Goal: Task Accomplishment & Management: Manage account settings

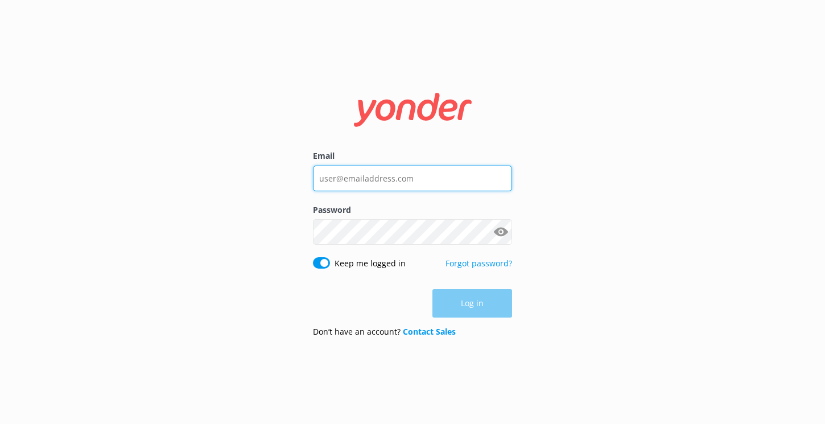
type input "[EMAIL_ADDRESS][DOMAIN_NAME]"
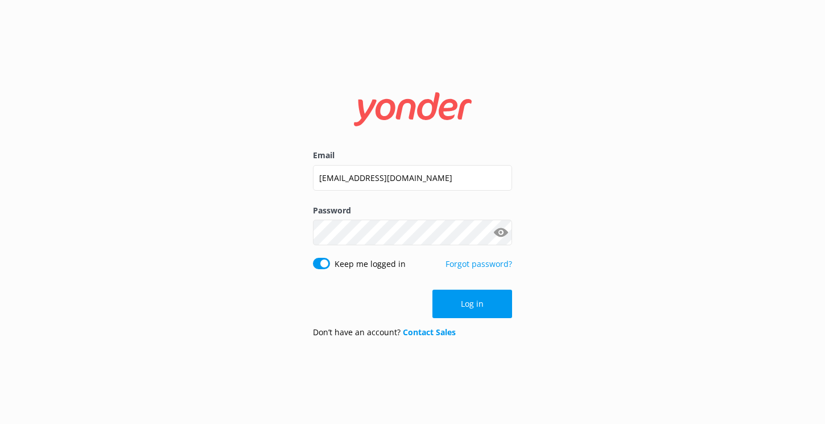
click at [574, 226] on div "Email [EMAIL_ADDRESS][DOMAIN_NAME] Password Show password Keep me logged in For…" at bounding box center [412, 212] width 825 height 424
click at [474, 307] on button "Log in" at bounding box center [473, 304] width 80 height 28
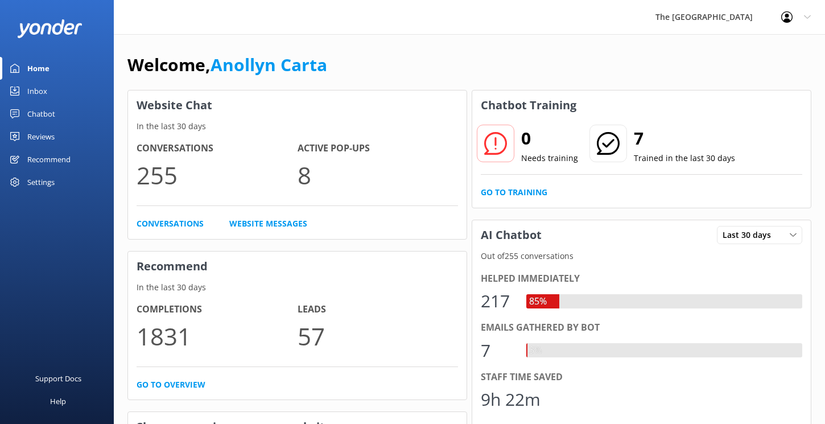
click at [36, 81] on div "Inbox" at bounding box center [37, 91] width 20 height 23
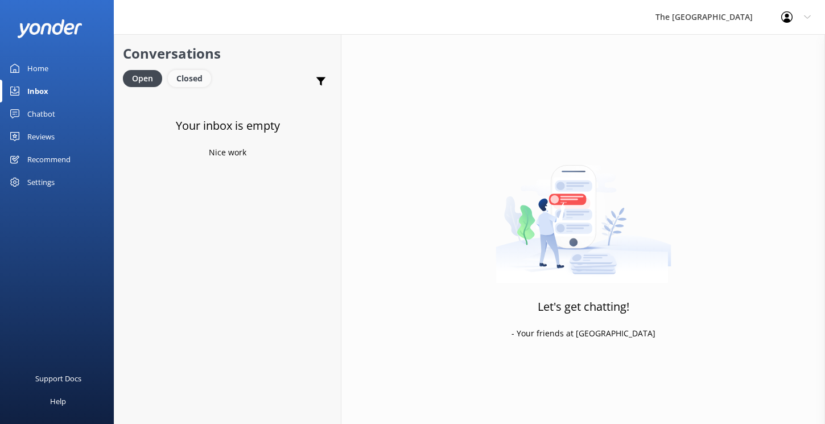
click at [202, 76] on div "Closed" at bounding box center [189, 78] width 43 height 17
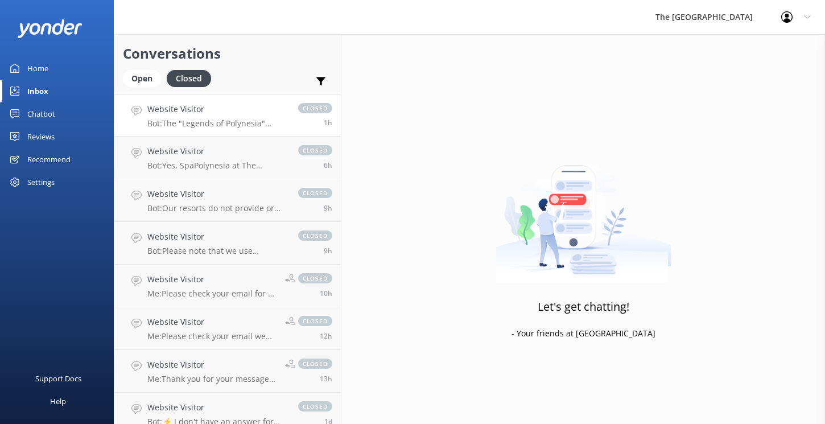
click at [222, 115] on h4 "Website Visitor" at bounding box center [216, 109] width 139 height 13
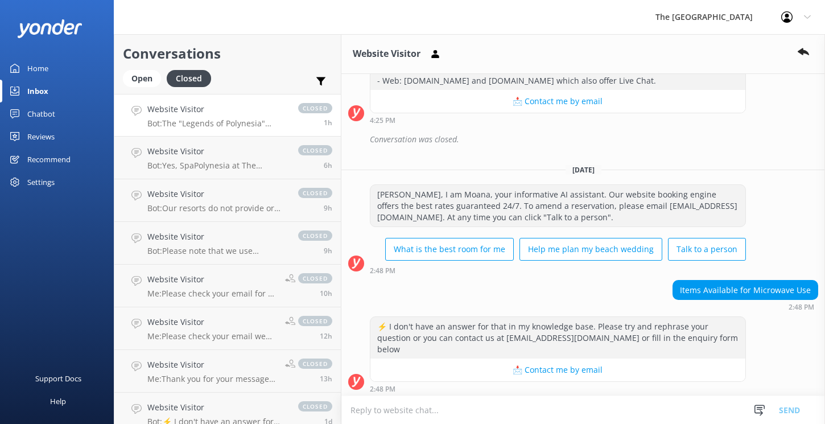
scroll to position [17963, 0]
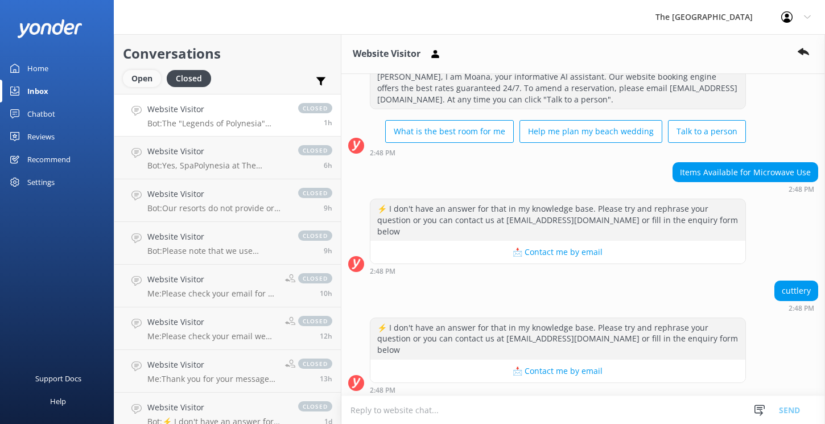
click at [139, 75] on div "Open" at bounding box center [142, 78] width 38 height 17
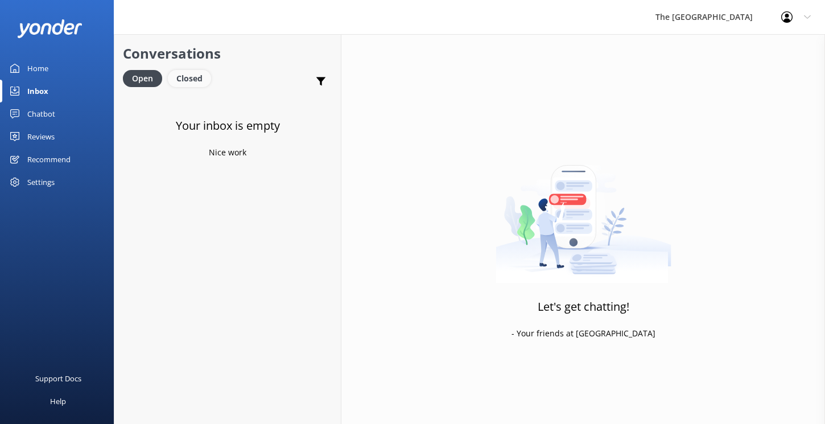
click at [194, 80] on div "Closed" at bounding box center [189, 78] width 43 height 17
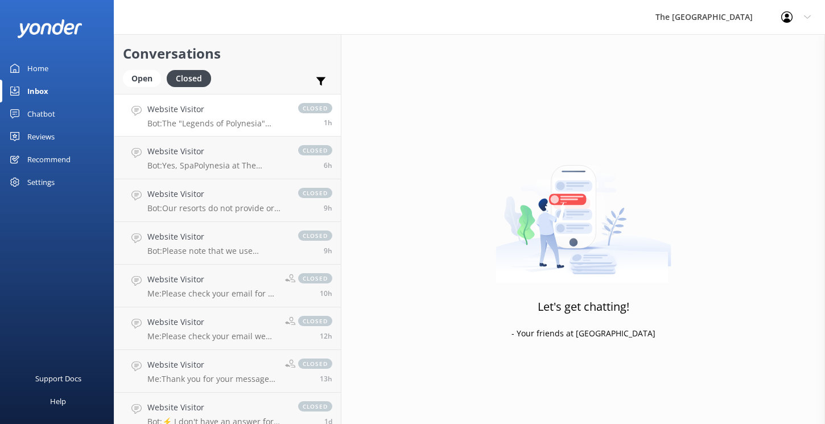
click at [211, 125] on p "Bot: The "Legends of Polynesia" Island Night Umu Feast and Drum Dance Show take…" at bounding box center [216, 123] width 139 height 10
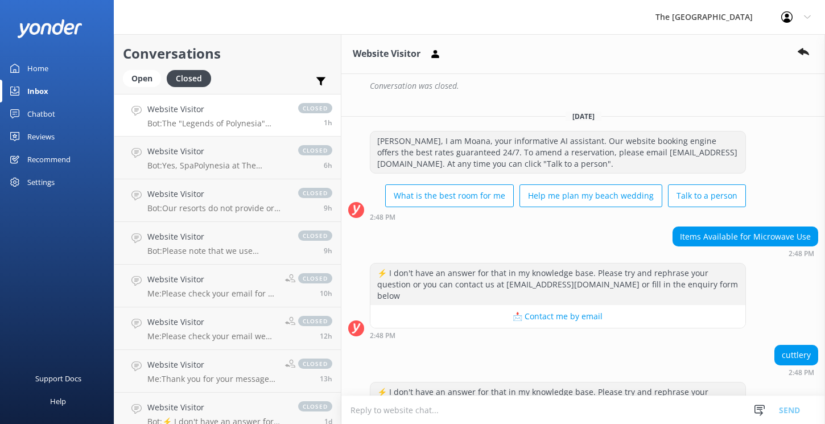
scroll to position [17963, 0]
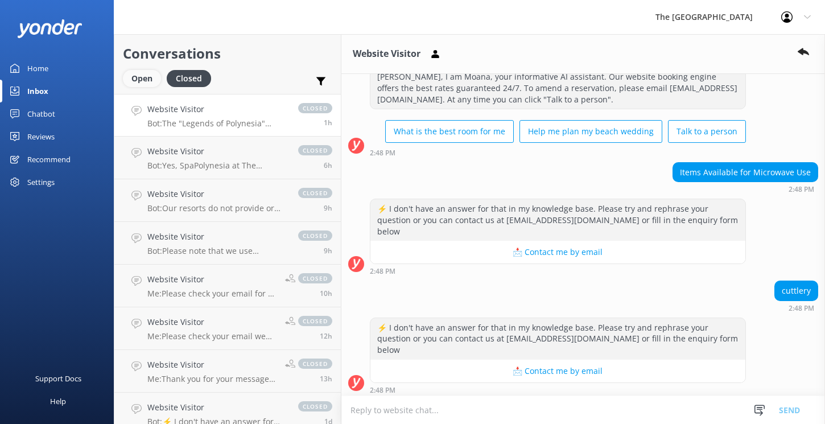
click at [142, 81] on div "Open" at bounding box center [142, 78] width 38 height 17
